Goal: Transaction & Acquisition: Purchase product/service

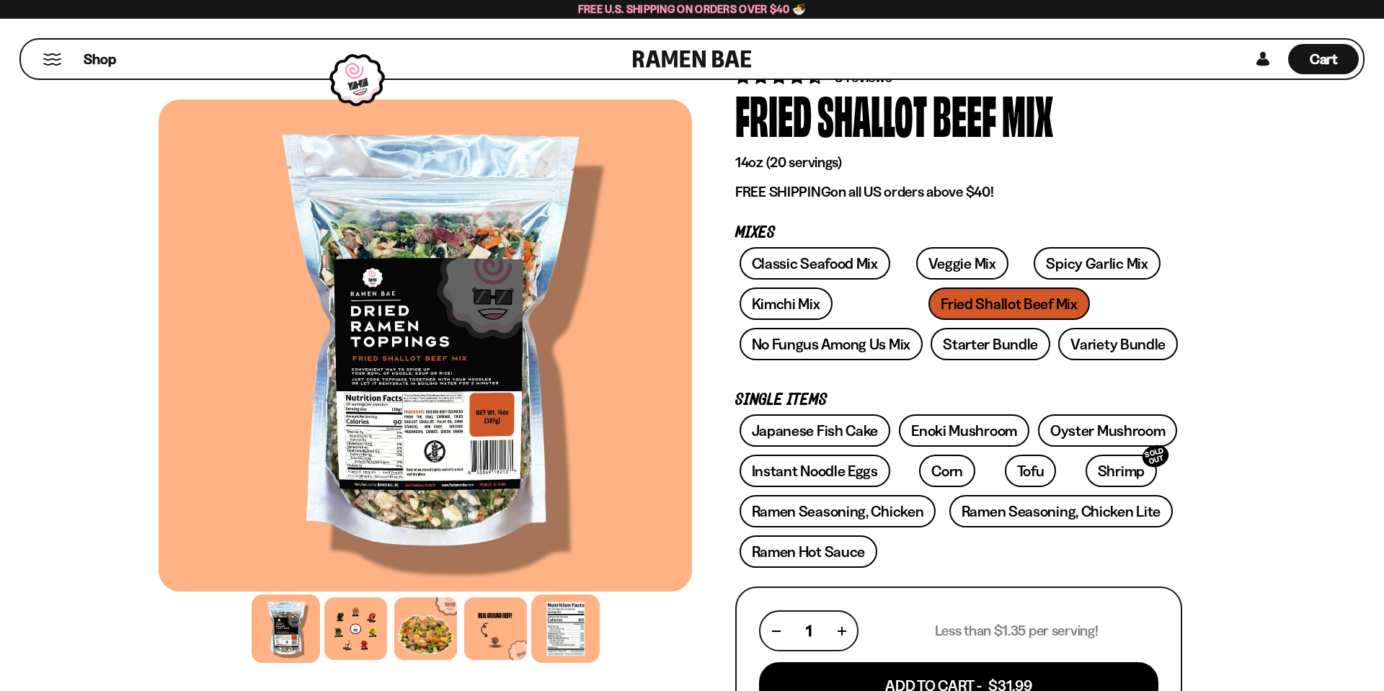
scroll to position [58, 0]
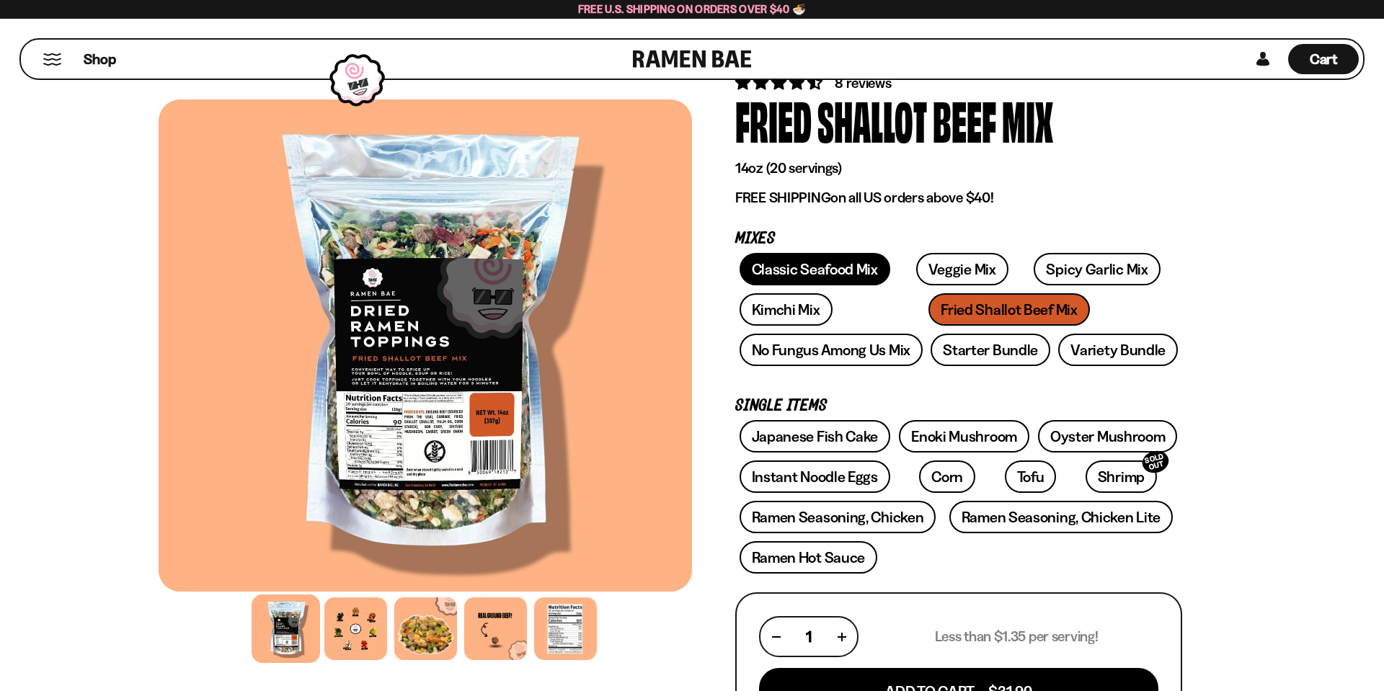
click at [790, 277] on link "Classic Seafood Mix" at bounding box center [815, 269] width 151 height 32
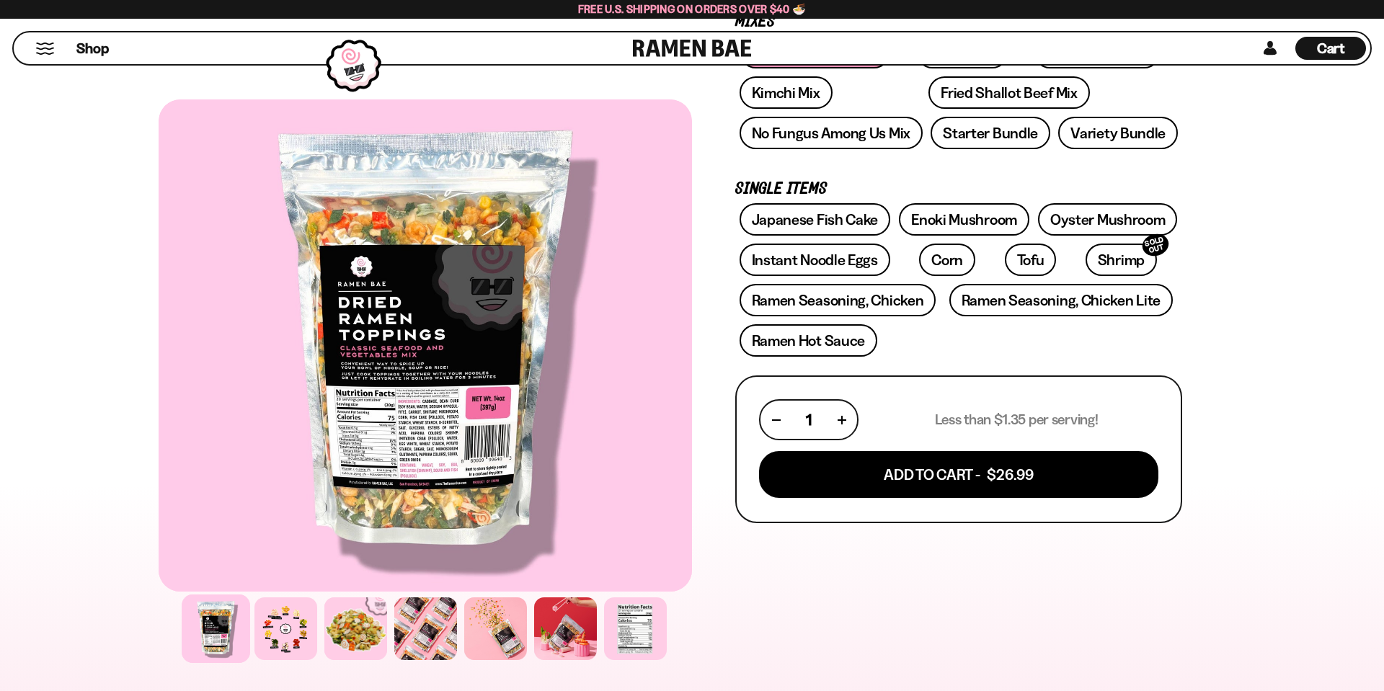
scroll to position [231, 0]
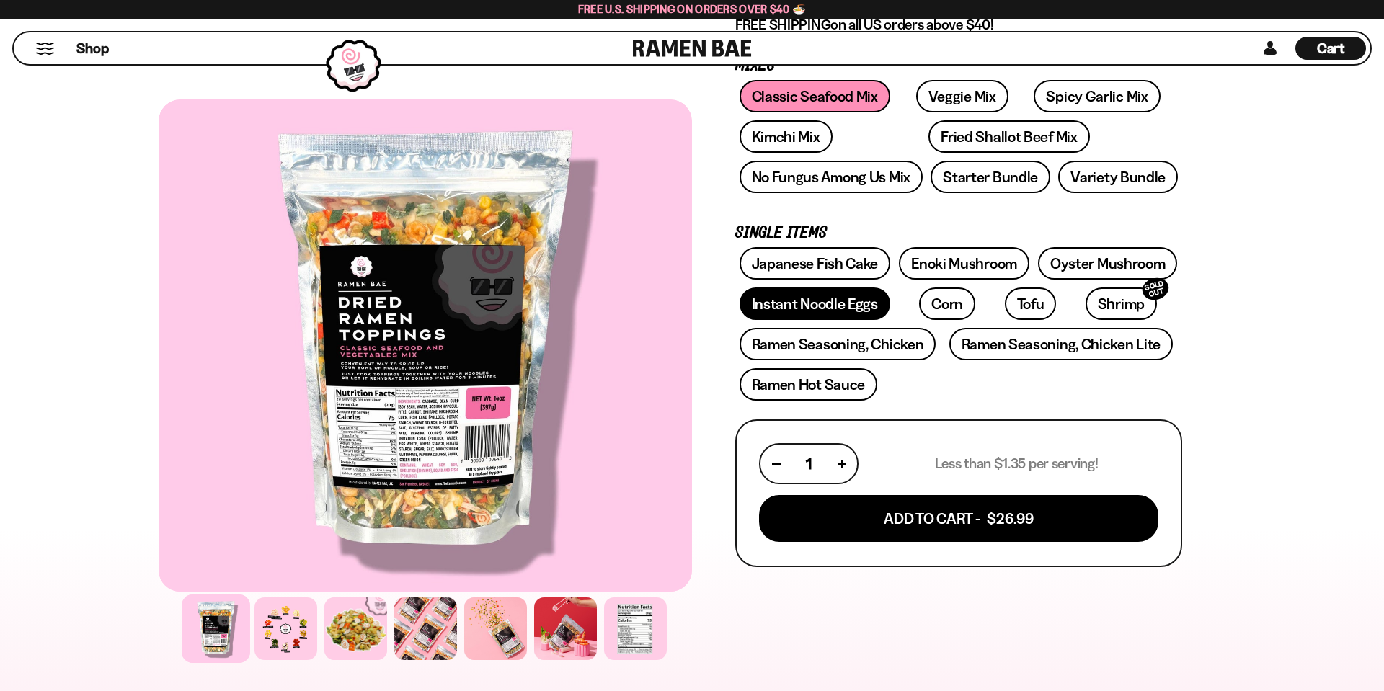
click at [848, 312] on link "Instant Noodle Eggs" at bounding box center [815, 304] width 151 height 32
